Goal: Task Accomplishment & Management: Complete application form

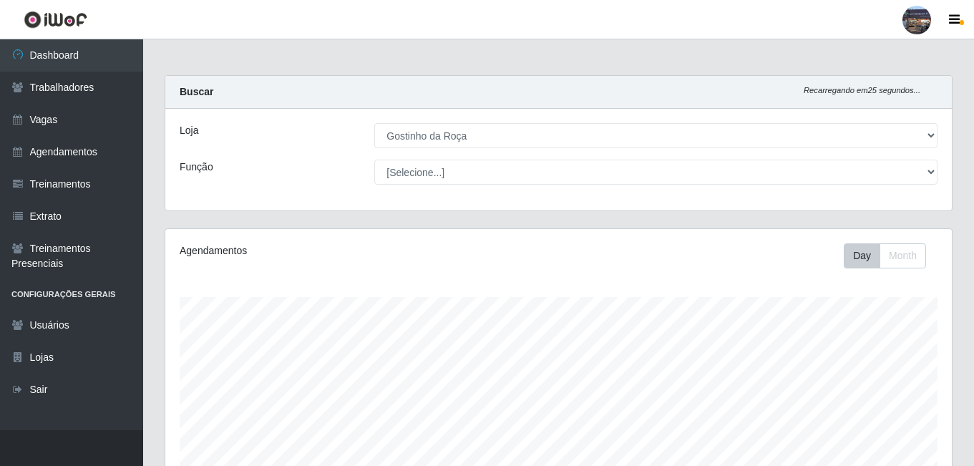
select select "303"
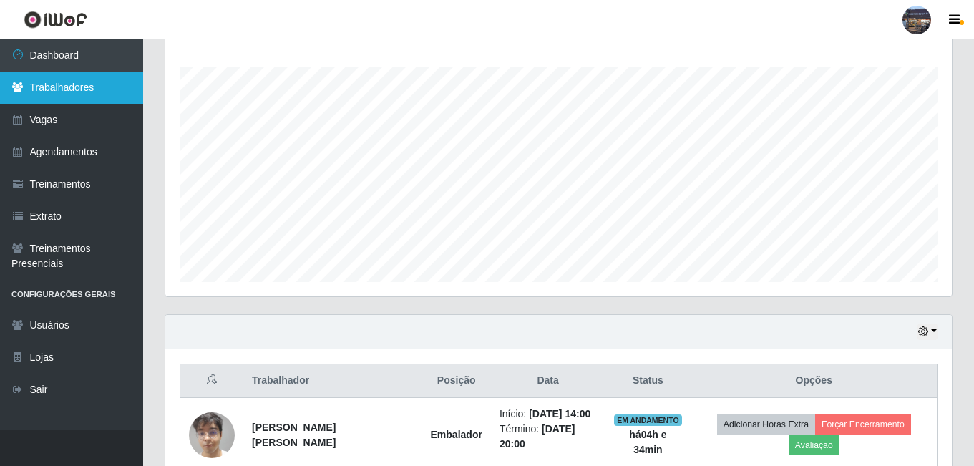
scroll to position [297, 786]
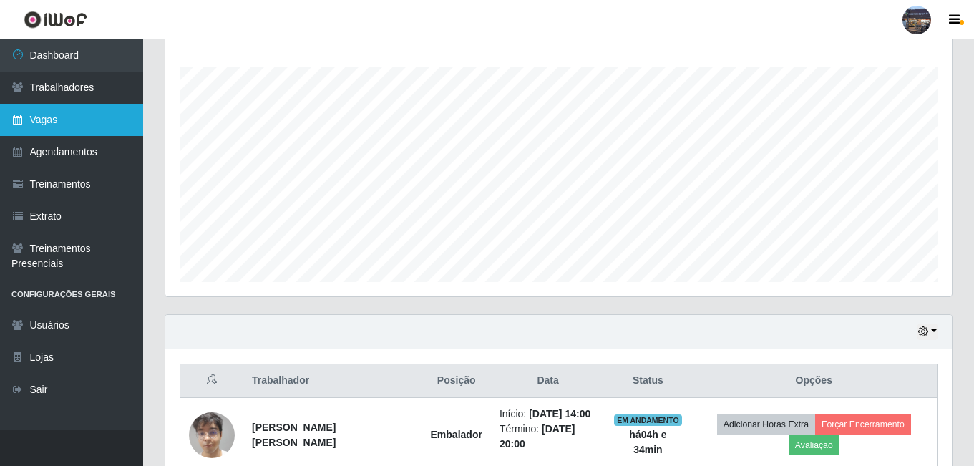
click at [55, 115] on link "Vagas" at bounding box center [71, 120] width 143 height 32
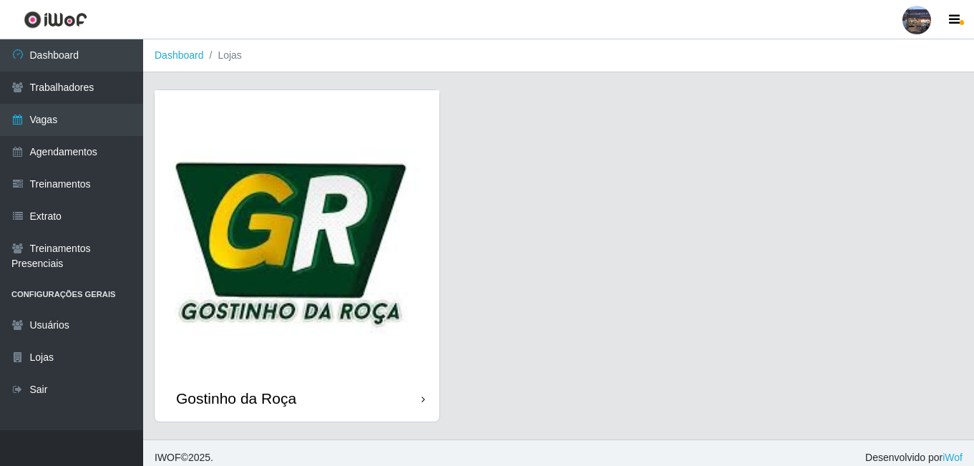
click at [220, 177] on img at bounding box center [297, 232] width 285 height 285
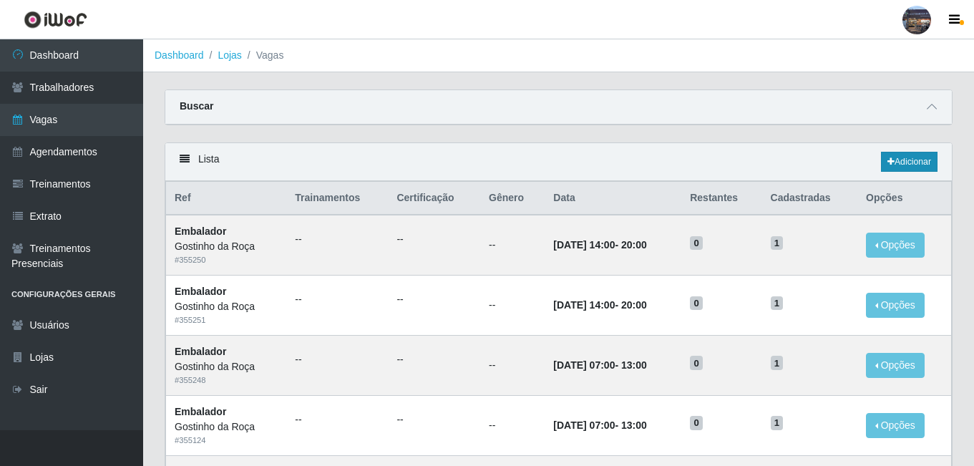
click at [887, 165] on icon at bounding box center [890, 161] width 7 height 9
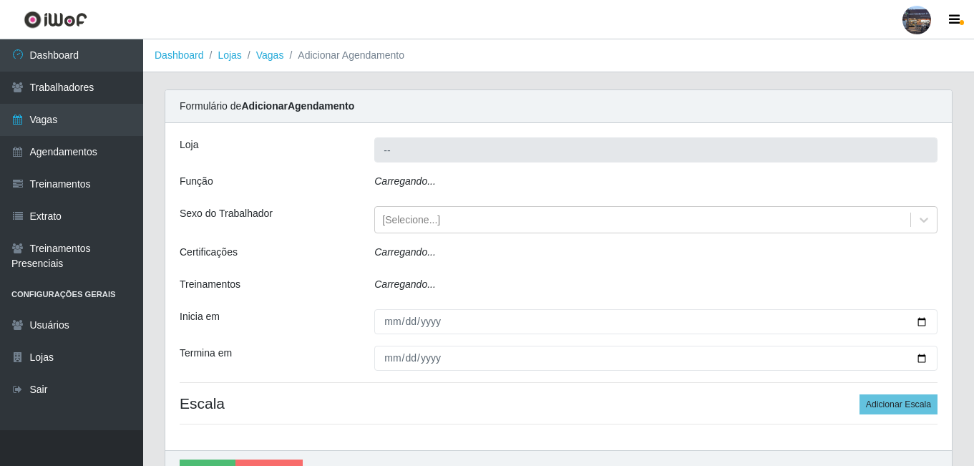
type input "Gostinho da Roça"
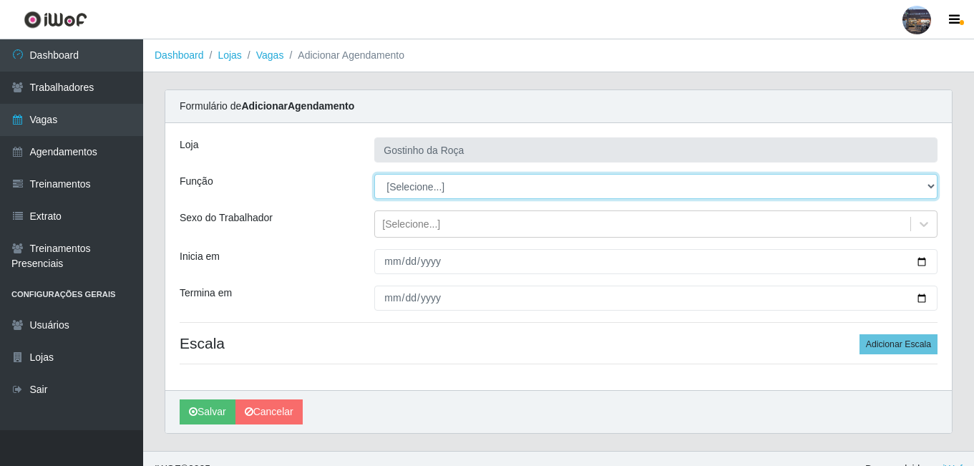
click at [716, 184] on select "[Selecione...] ASG ASG + ASG ++ Embalador Embalador + Embalador ++ Operador de …" at bounding box center [655, 186] width 563 height 25
select select "1"
click at [374, 174] on select "[Selecione...] ASG ASG + ASG ++ Embalador Embalador + Embalador ++ Operador de …" at bounding box center [655, 186] width 563 height 25
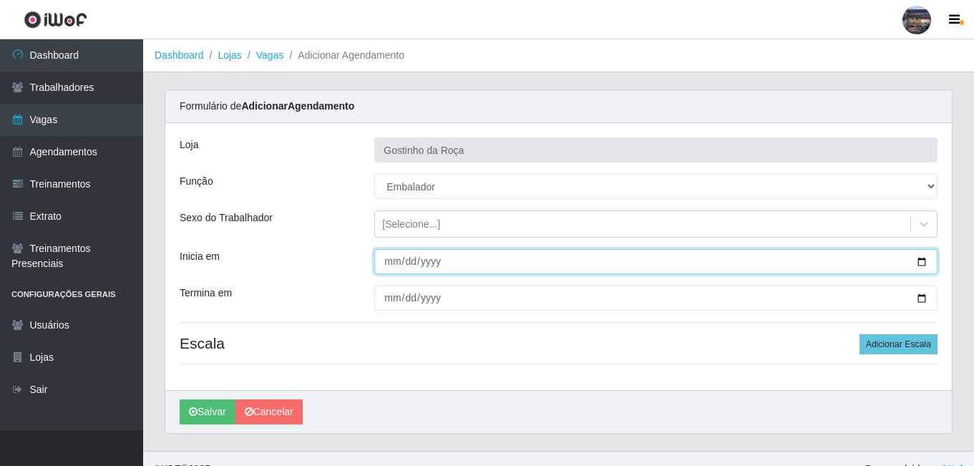
click at [593, 254] on input "Inicia em" at bounding box center [655, 261] width 563 height 25
click at [918, 262] on input "Inicia em" at bounding box center [655, 261] width 563 height 25
type input "[DATE]"
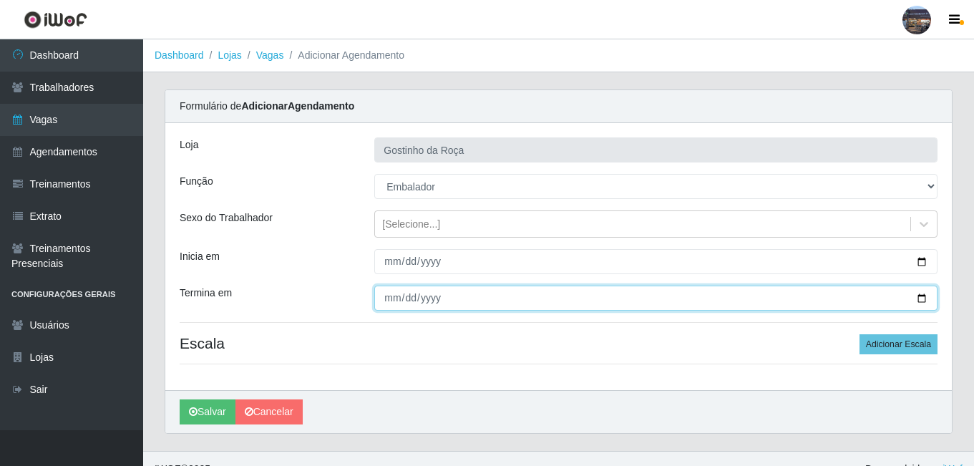
click at [927, 297] on input "Termina em" at bounding box center [655, 298] width 563 height 25
type input "[DATE]"
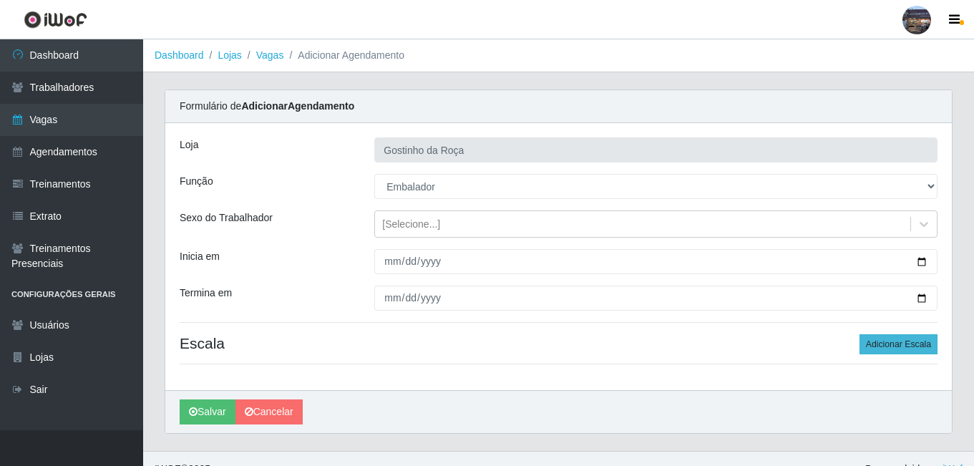
click at [889, 346] on button "Adicionar Escala" at bounding box center [898, 344] width 78 height 20
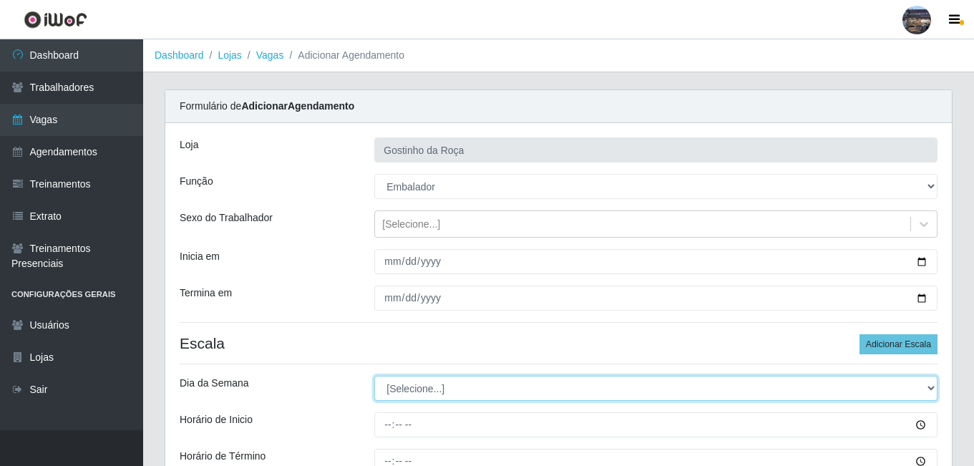
click at [807, 386] on select "[Selecione...] Segunda Terça Quarta Quinta Sexta Sábado Domingo" at bounding box center [655, 388] width 563 height 25
select select "0"
click at [374, 376] on select "[Selecione...] Segunda Terça Quarta Quinta Sexta Sábado Domingo" at bounding box center [655, 388] width 563 height 25
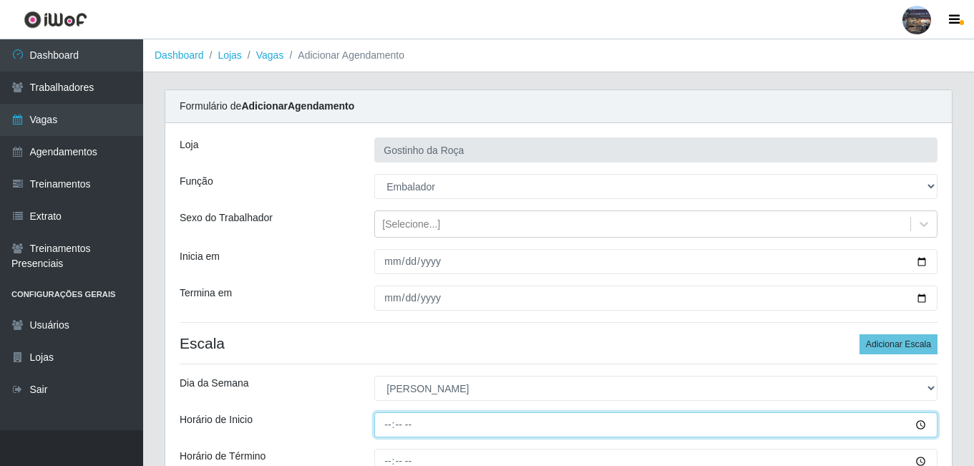
click at [532, 425] on input "Horário de Inicio" at bounding box center [655, 424] width 563 height 25
click at [427, 429] on input "Horário de Inicio" at bounding box center [655, 424] width 563 height 25
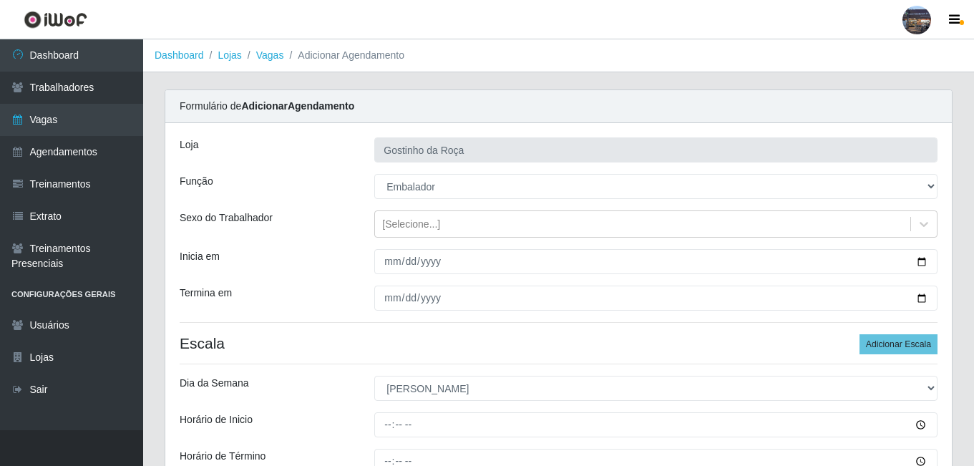
click at [454, 67] on ol "Dashboard Lojas Vagas Adicionar Agendamento" at bounding box center [558, 55] width 831 height 33
click at [918, 457] on input "Horário de Término" at bounding box center [655, 461] width 563 height 25
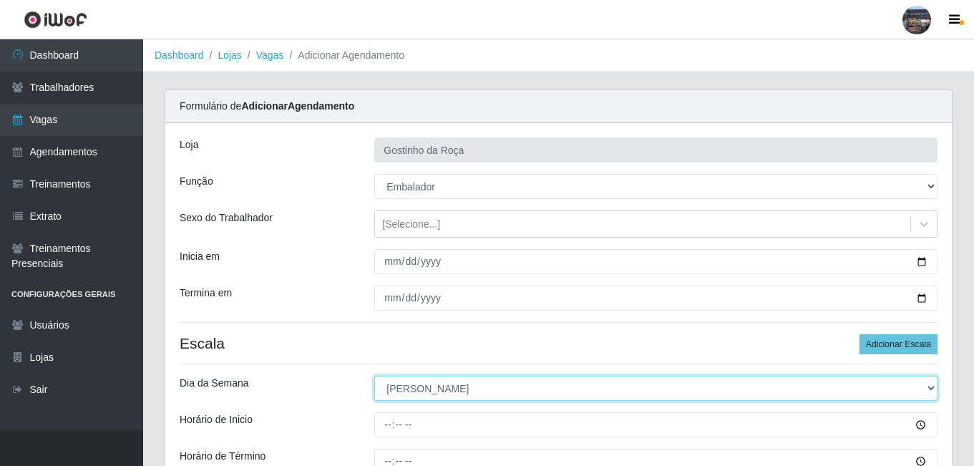
click at [935, 393] on select "[Selecione...] Segunda Terça Quarta Quinta Sexta Sábado Domingo" at bounding box center [655, 388] width 563 height 25
click at [822, 381] on select "[Selecione...] Segunda Terça Quarta Quinta Sexta Sábado Domingo" at bounding box center [655, 388] width 563 height 25
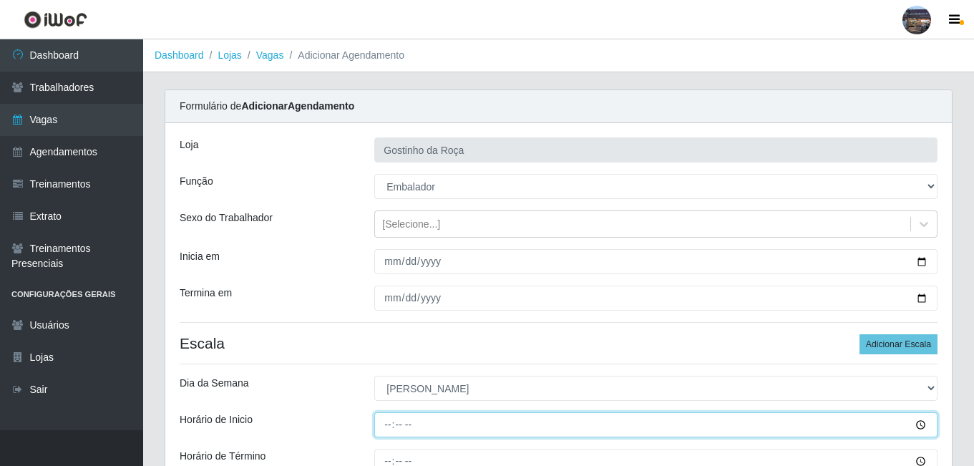
click at [406, 426] on input "Horário de Inicio" at bounding box center [655, 424] width 563 height 25
type input "07:00"
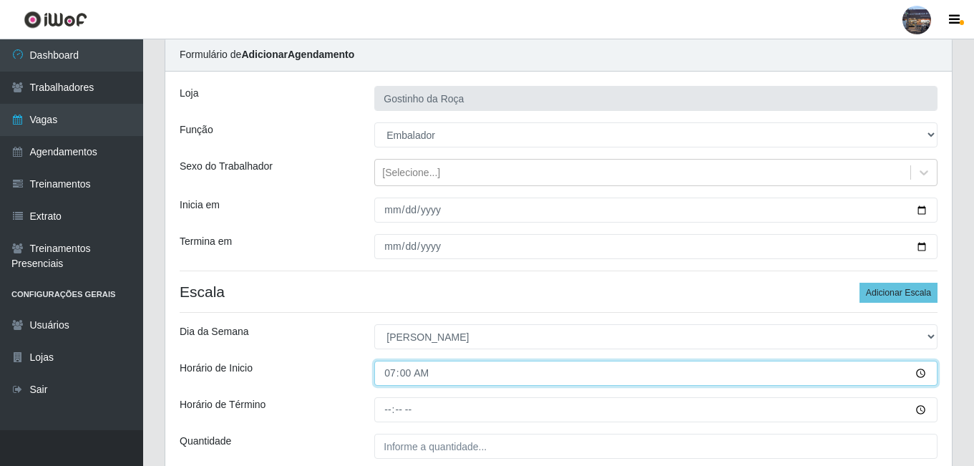
scroll to position [57, 0]
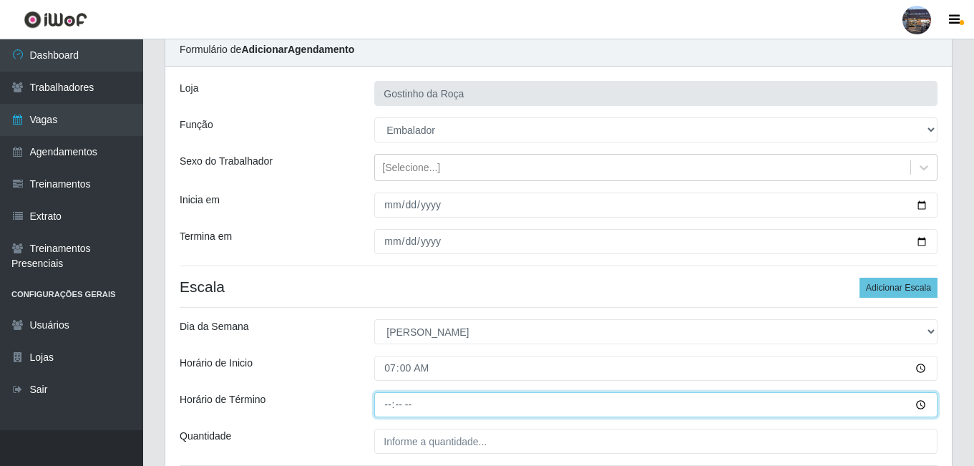
click at [389, 405] on input "Horário de Término" at bounding box center [655, 404] width 563 height 25
type input "03:00"
click at [389, 405] on input "Horário de Término" at bounding box center [655, 404] width 563 height 25
type input "13:00"
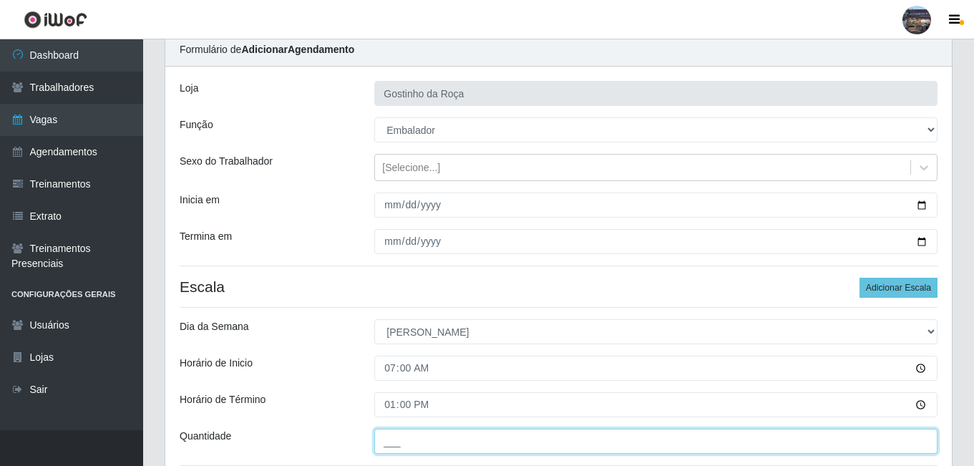
click at [416, 437] on input "___" at bounding box center [655, 441] width 563 height 25
type input "1__"
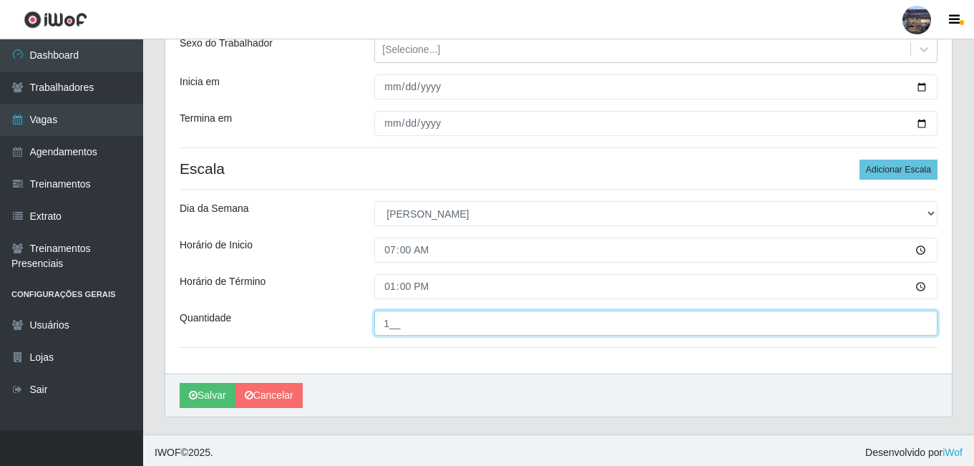
scroll to position [179, 0]
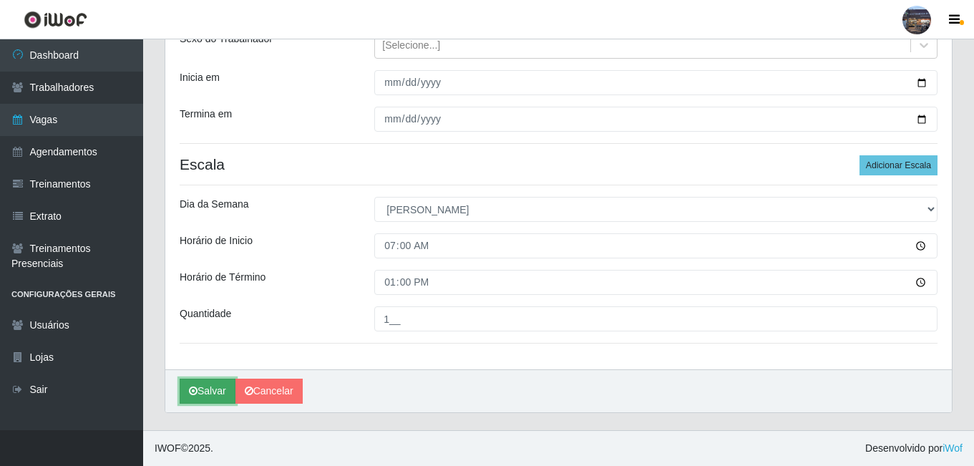
click at [218, 389] on button "Salvar" at bounding box center [208, 391] width 56 height 25
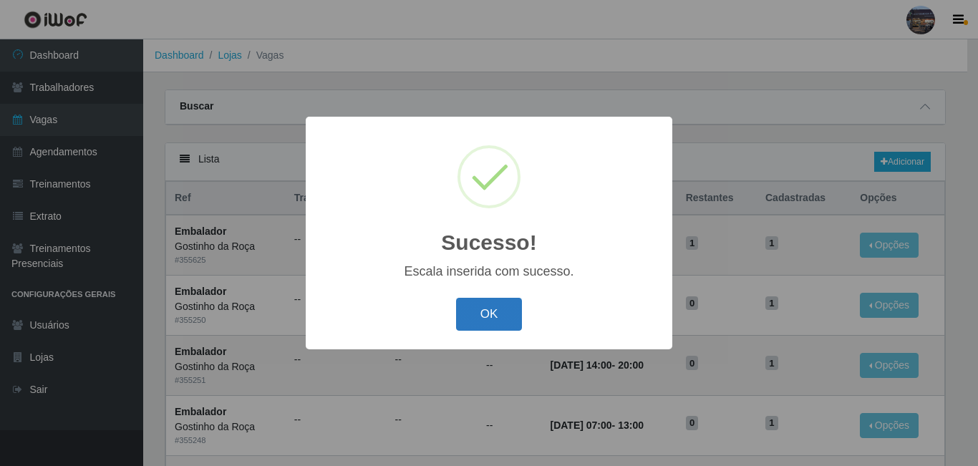
click at [486, 315] on button "OK" at bounding box center [489, 315] width 67 height 34
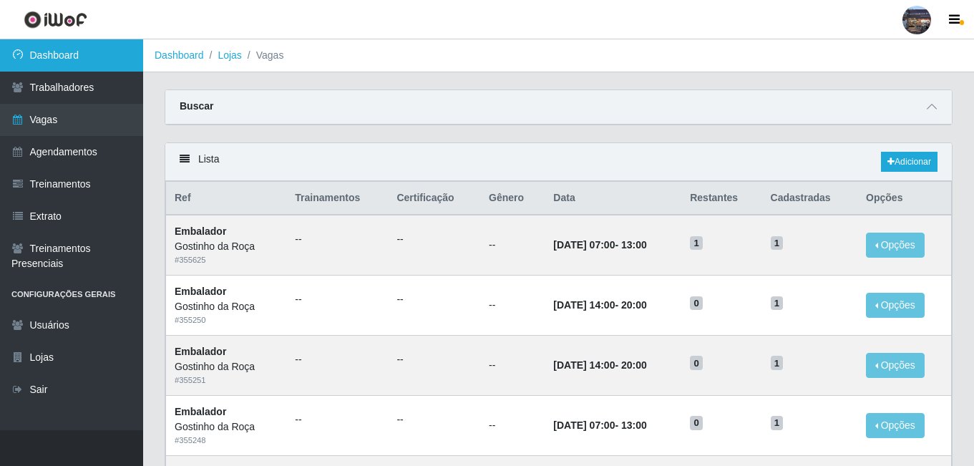
click at [111, 55] on link "Dashboard" at bounding box center [71, 55] width 143 height 32
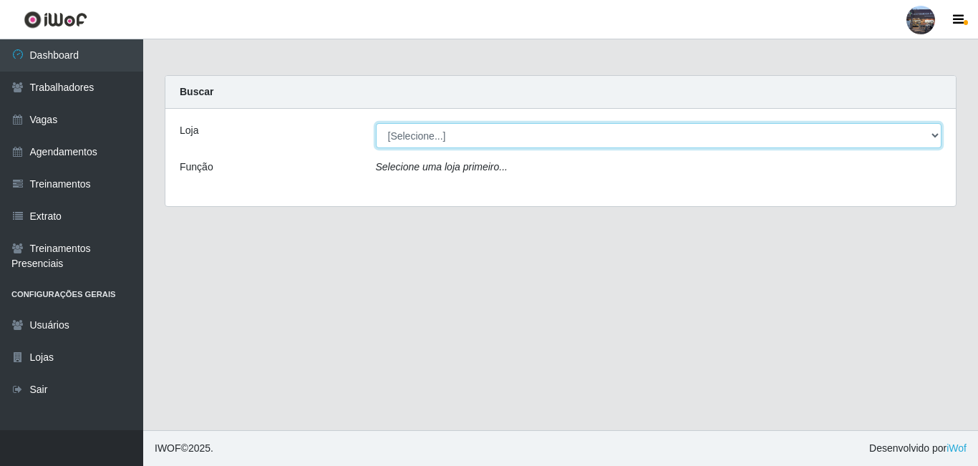
click at [399, 135] on select "[Selecione...] Gostinho [PERSON_NAME]" at bounding box center [659, 135] width 566 height 25
select select "303"
click at [376, 123] on select "[Selecione...] Gostinho [PERSON_NAME]" at bounding box center [659, 135] width 566 height 25
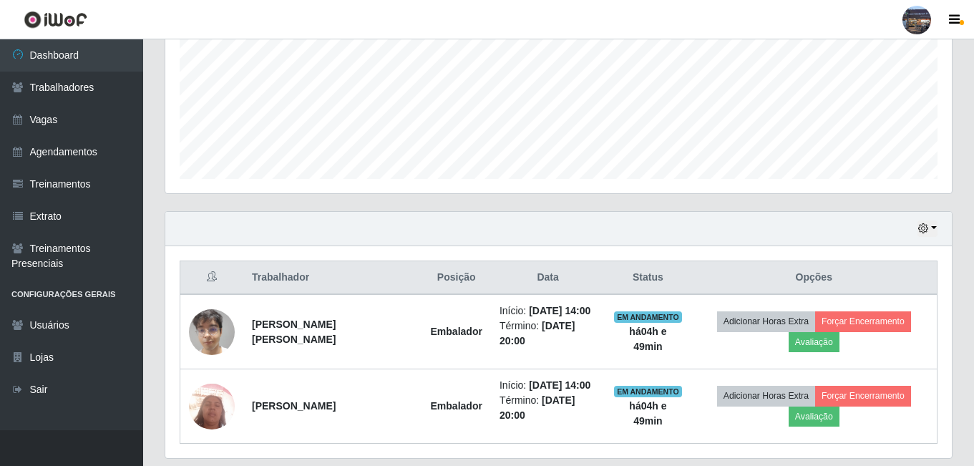
scroll to position [379, 0]
